Goal: Information Seeking & Learning: Find specific fact

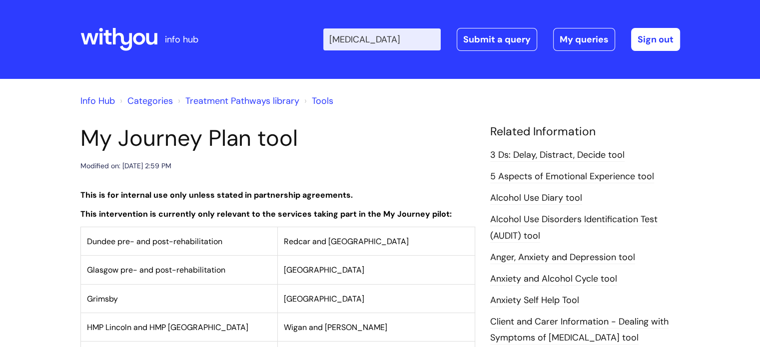
click at [394, 39] on input "[MEDICAL_DATA]" at bounding box center [381, 39] width 117 height 22
type input "r"
type input "Life maps"
click button "Search" at bounding box center [0, 0] width 0 height 0
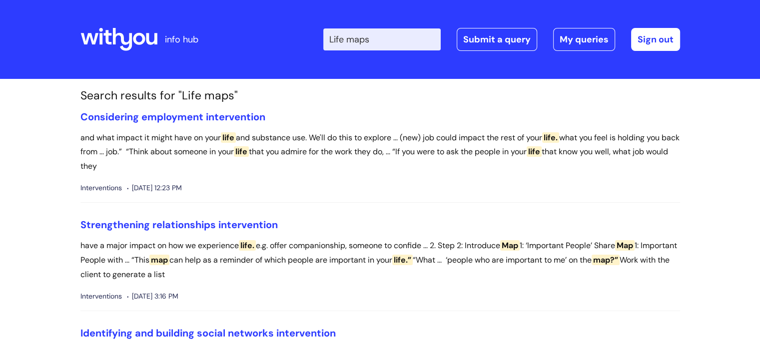
click at [386, 41] on input "Life maps" at bounding box center [381, 39] width 117 height 22
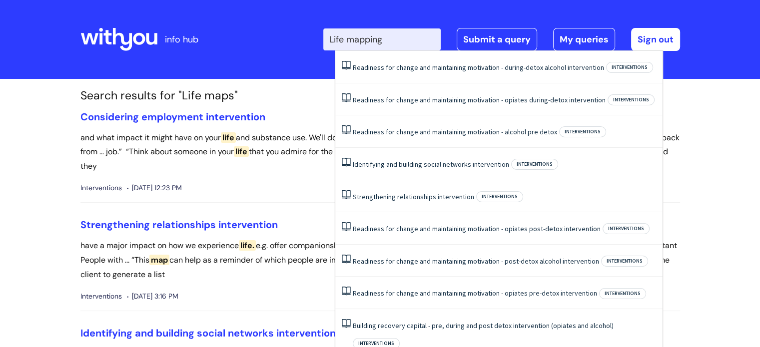
type input "Life mapping"
